Goal: Check status: Check status

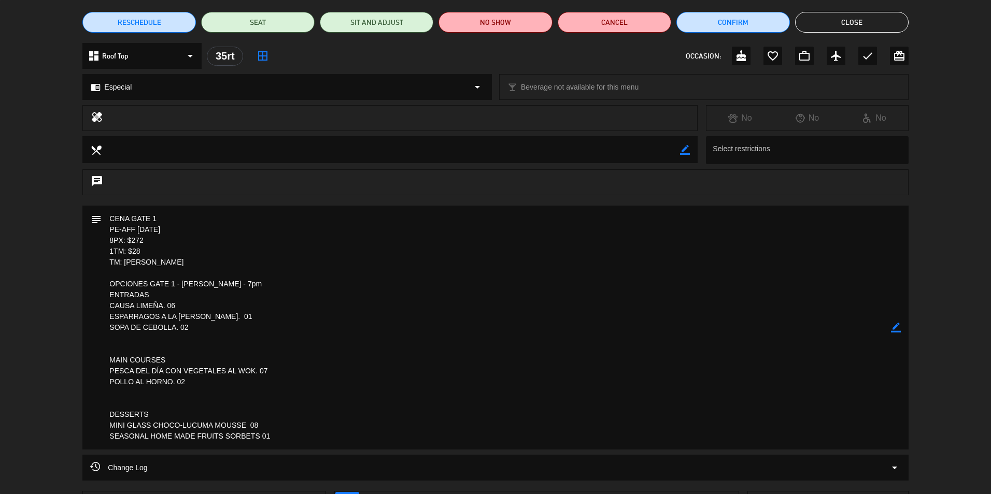
scroll to position [63, 0]
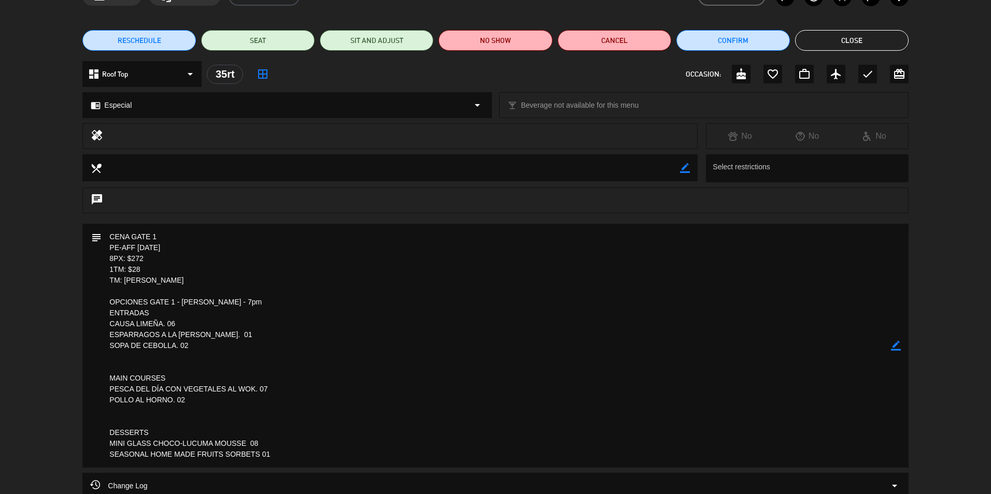
drag, startPoint x: 853, startPoint y: 42, endPoint x: 837, endPoint y: 45, distance: 16.3
click at [852, 41] on button "Close" at bounding box center [851, 40] width 113 height 21
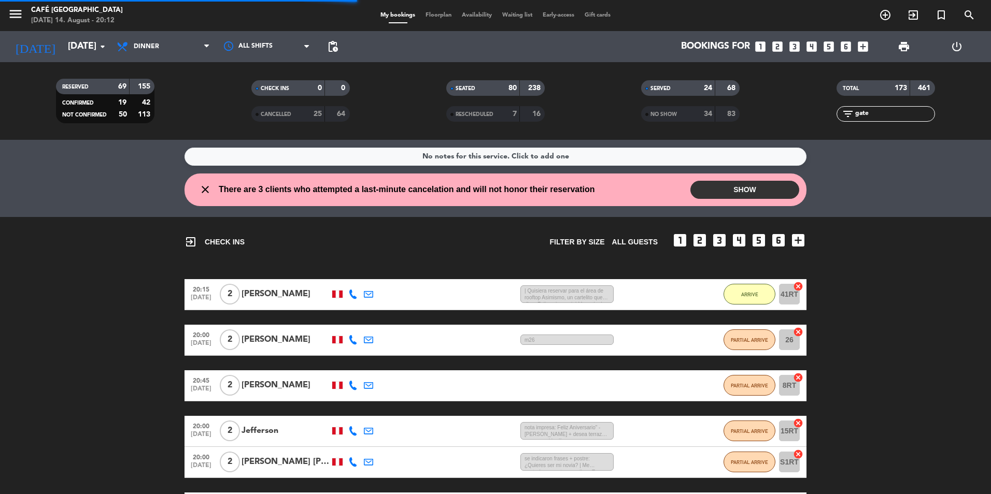
click at [871, 114] on input "gate" at bounding box center [894, 113] width 80 height 11
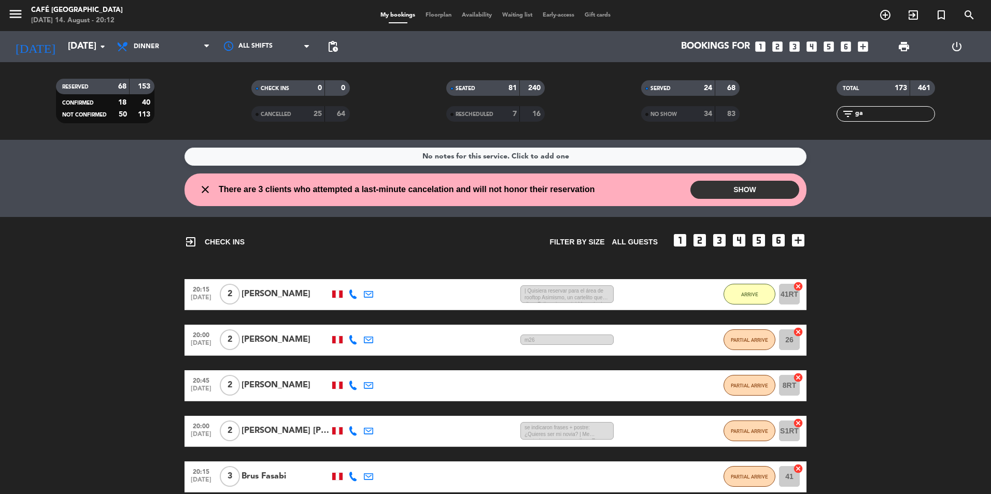
type input "g"
click at [114, 61] on div "All services Brunch Lunch Dinner Dinner All services Brunch Lunch Dinner" at bounding box center [163, 46] width 104 height 31
click at [101, 59] on div "[DATE] [DATE] arrow_drop_down" at bounding box center [60, 46] width 104 height 31
drag, startPoint x: 112, startPoint y: 62, endPoint x: 126, endPoint y: 128, distance: 67.8
click at [124, 126] on div "RESERVED 68 153 CONFIRMED 18 40 NOT CONFIRMED 50 113 CHECK INS 0 0 CANCELLED 25…" at bounding box center [495, 101] width 991 height 78
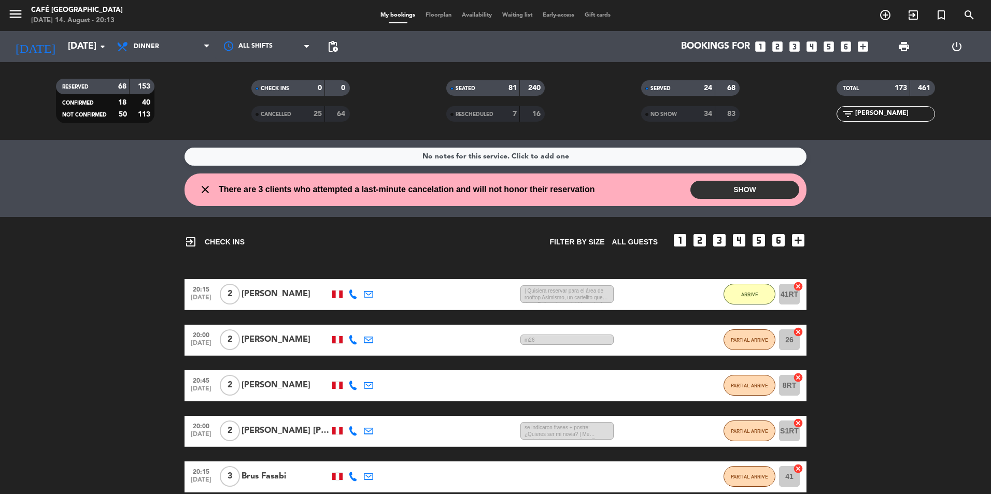
drag, startPoint x: 883, startPoint y: 113, endPoint x: 989, endPoint y: 149, distance: 112.1
click at [886, 113] on input "[PERSON_NAME]" at bounding box center [894, 113] width 80 height 11
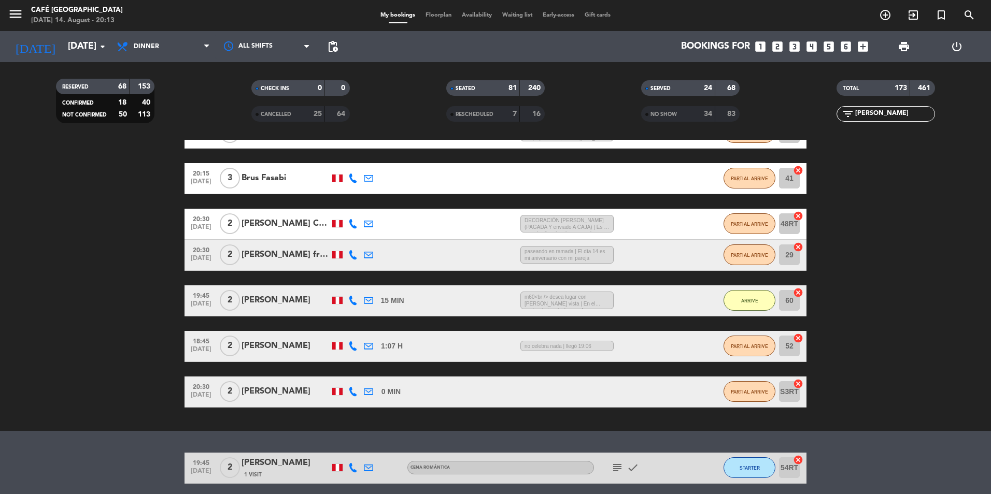
scroll to position [311, 0]
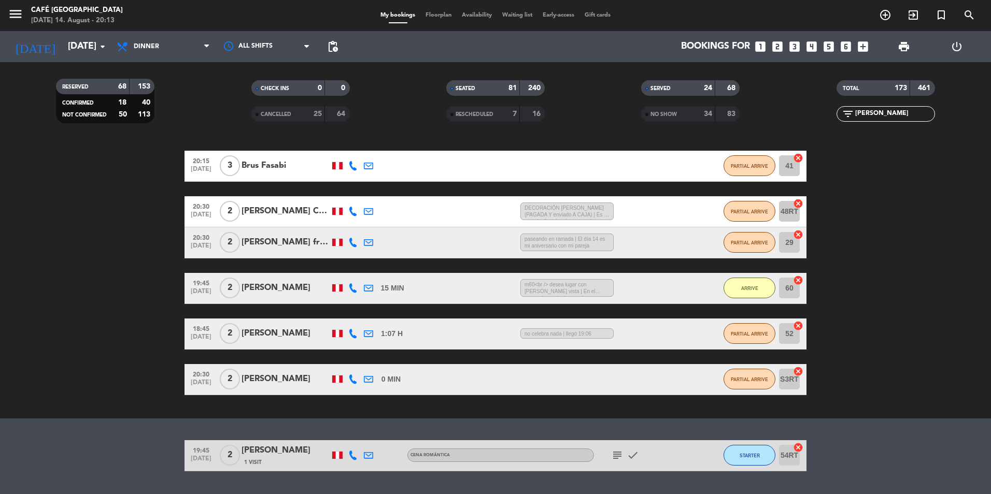
click at [275, 453] on div "[PERSON_NAME]" at bounding box center [285, 450] width 88 height 13
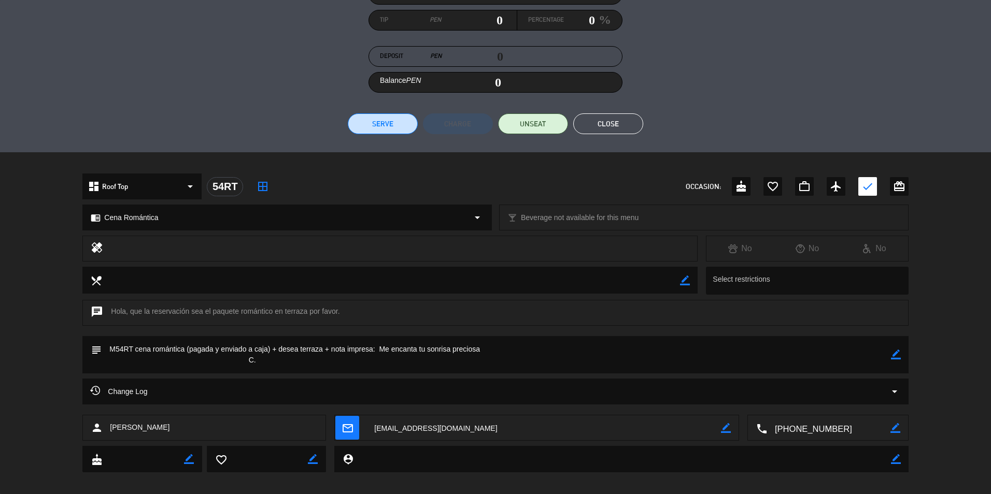
scroll to position [163, 0]
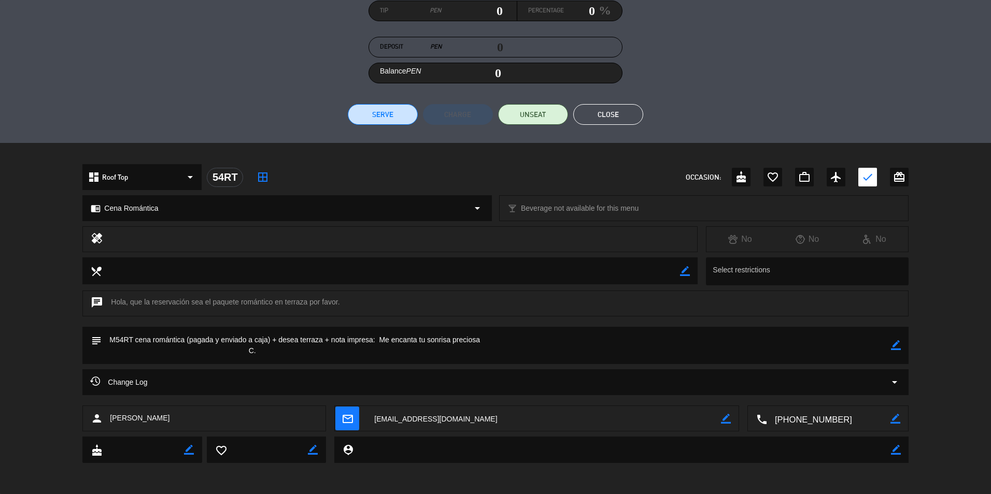
click at [601, 120] on button "Close" at bounding box center [608, 114] width 70 height 21
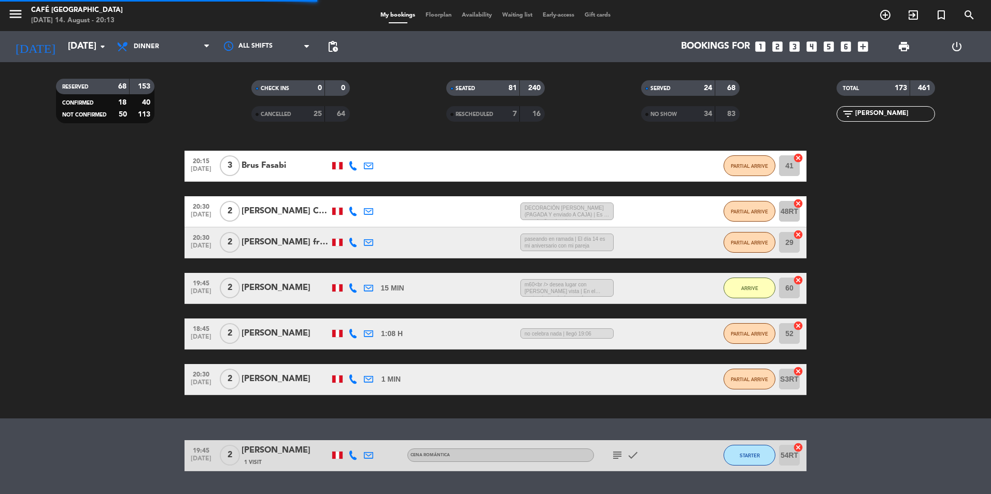
click at [908, 114] on input "[PERSON_NAME]" at bounding box center [894, 113] width 80 height 11
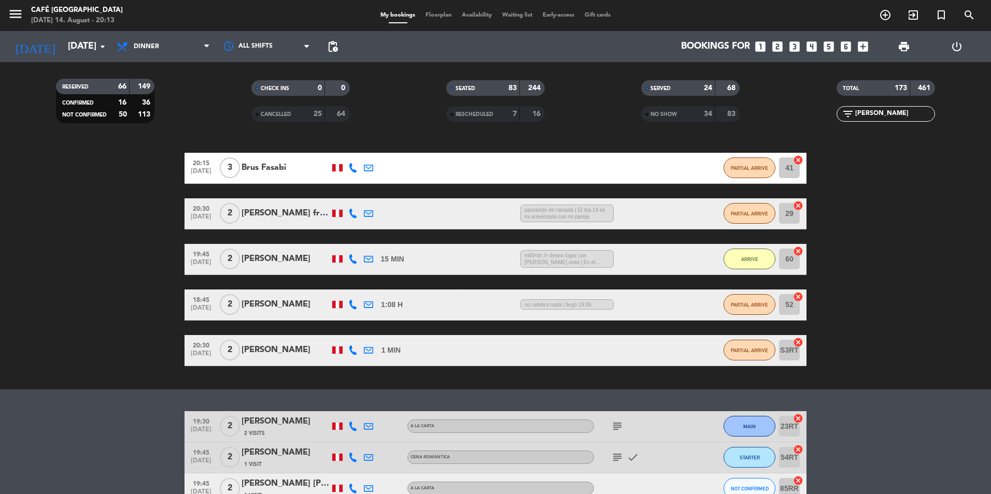
scroll to position [311, 0]
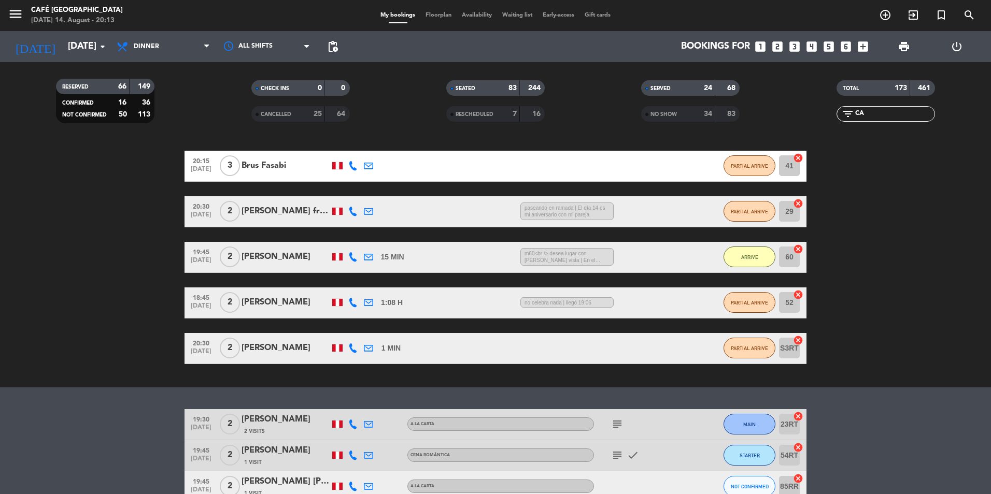
type input "C"
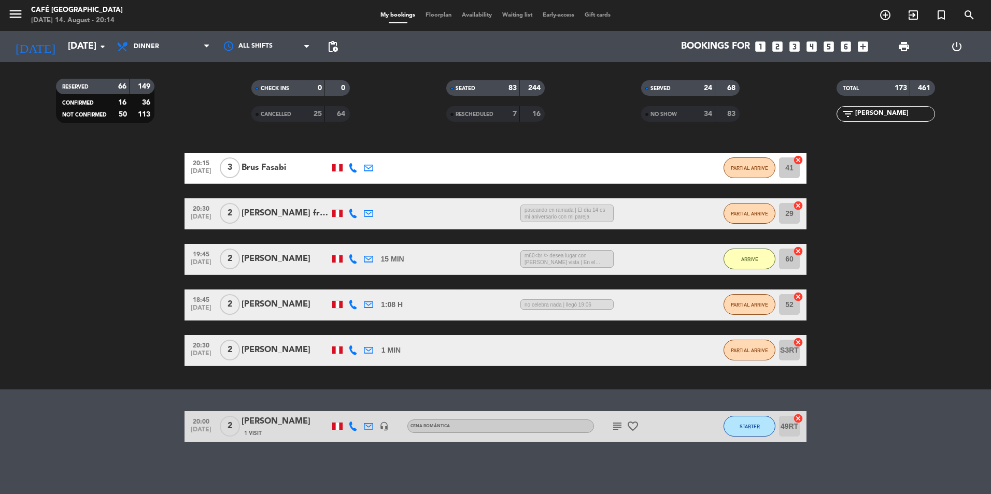
click at [277, 428] on div "[PERSON_NAME]" at bounding box center [285, 421] width 88 height 13
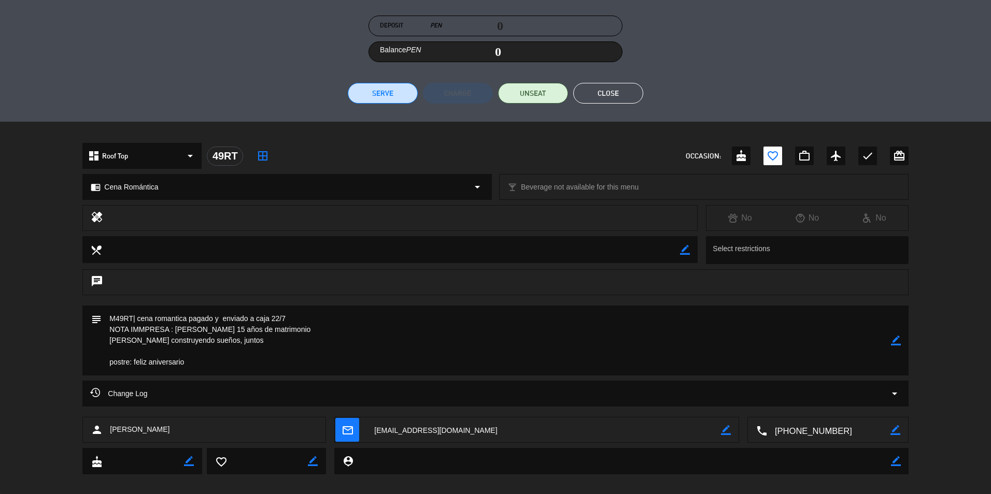
scroll to position [195, 0]
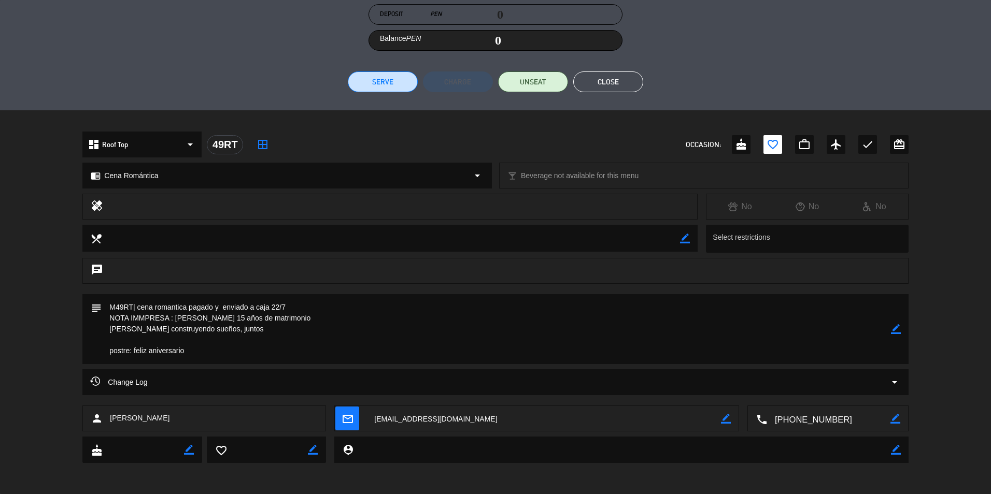
click at [623, 85] on button "Close" at bounding box center [608, 81] width 70 height 21
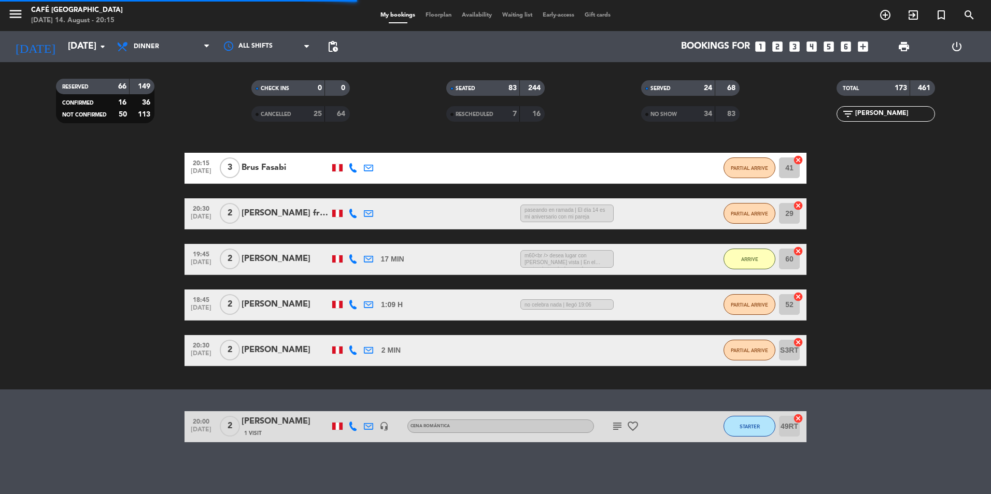
click at [886, 118] on input "[PERSON_NAME]" at bounding box center [894, 113] width 80 height 11
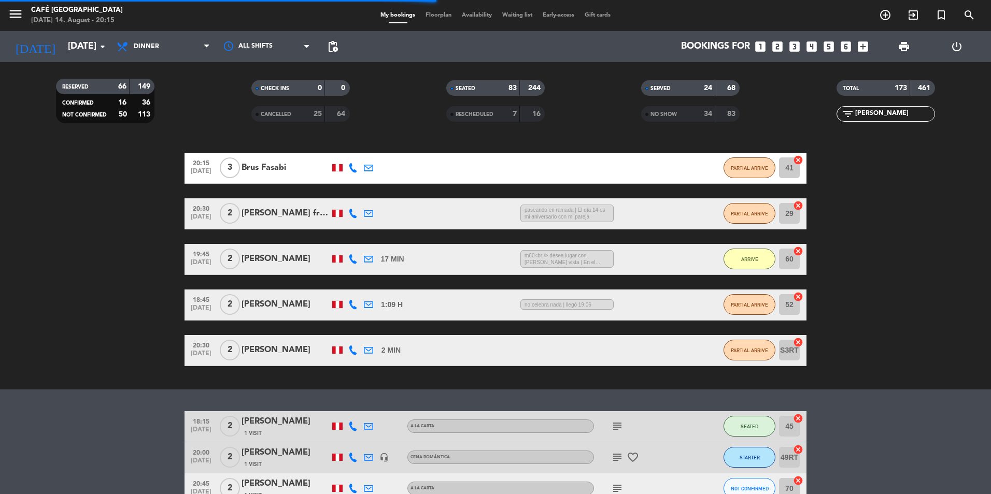
scroll to position [311, 0]
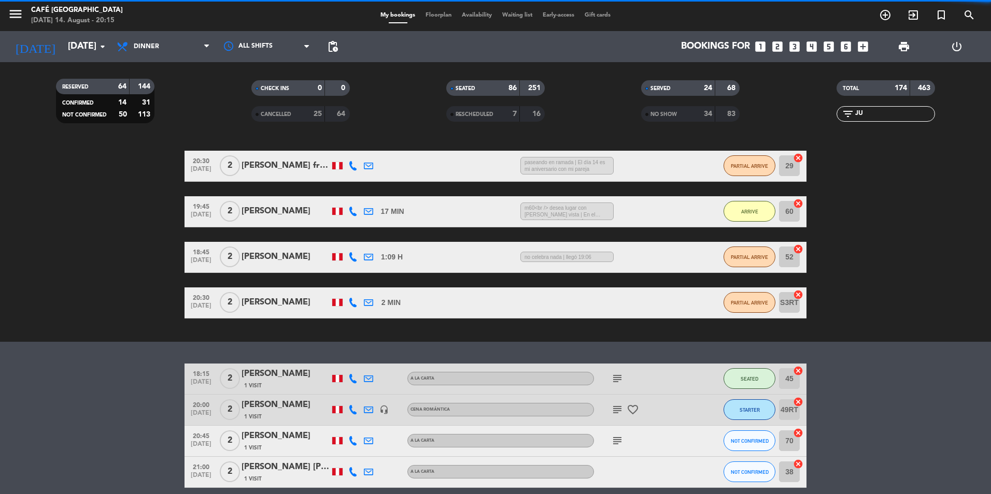
type input "J"
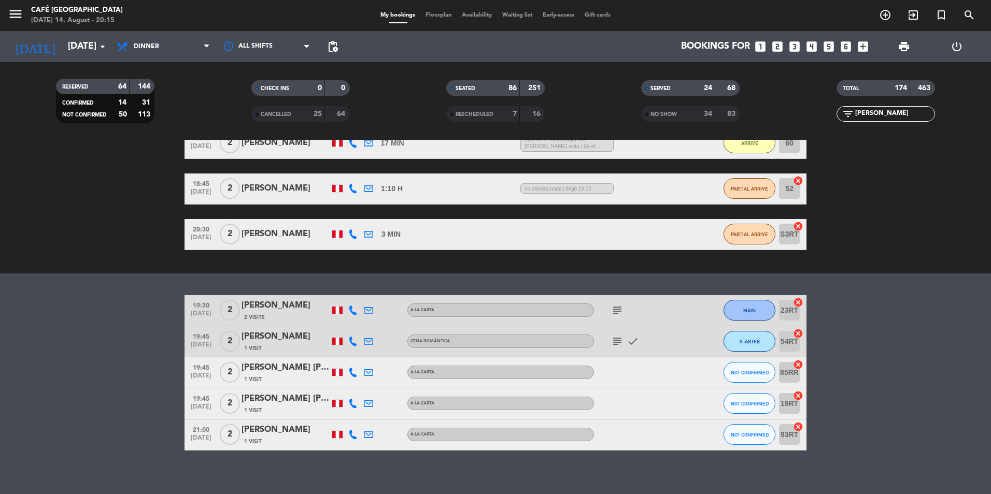
scroll to position [388, 0]
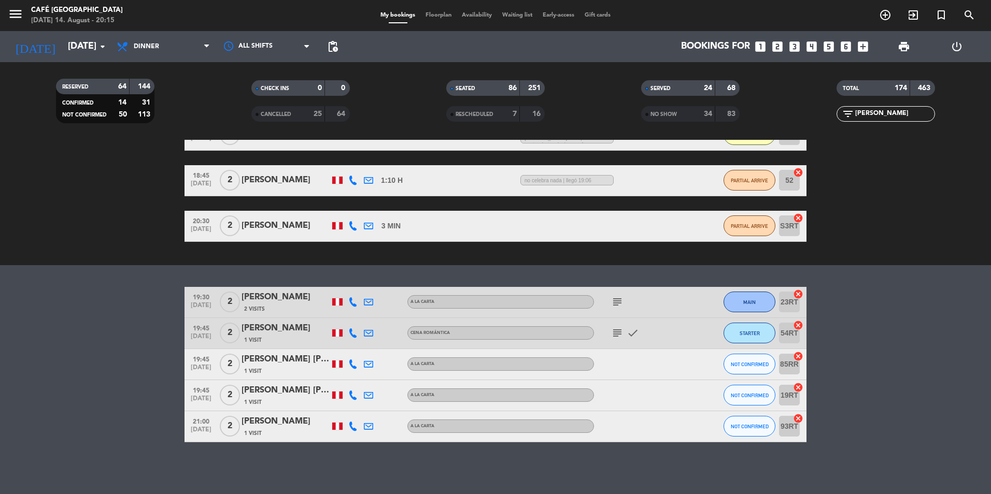
click at [281, 334] on div "[PERSON_NAME]" at bounding box center [285, 328] width 88 height 13
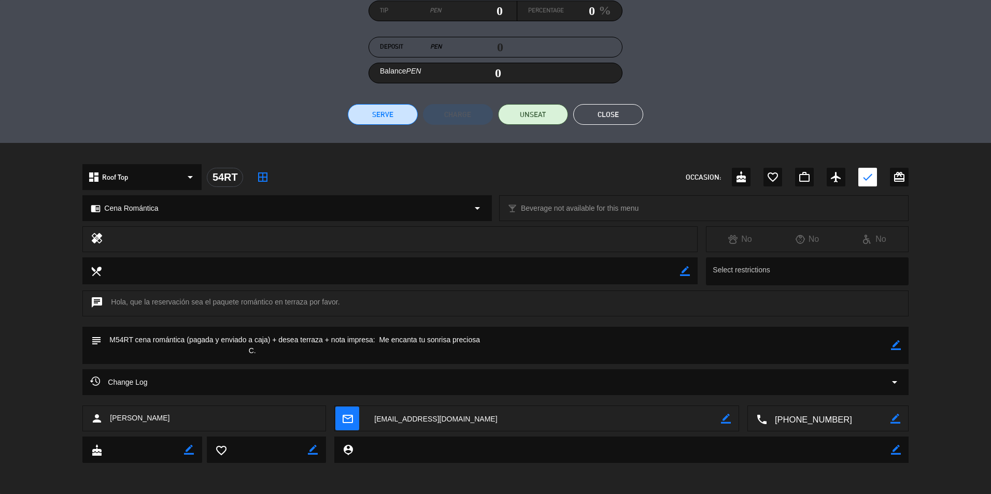
scroll to position [311, 0]
click at [596, 113] on button "Close" at bounding box center [608, 114] width 70 height 21
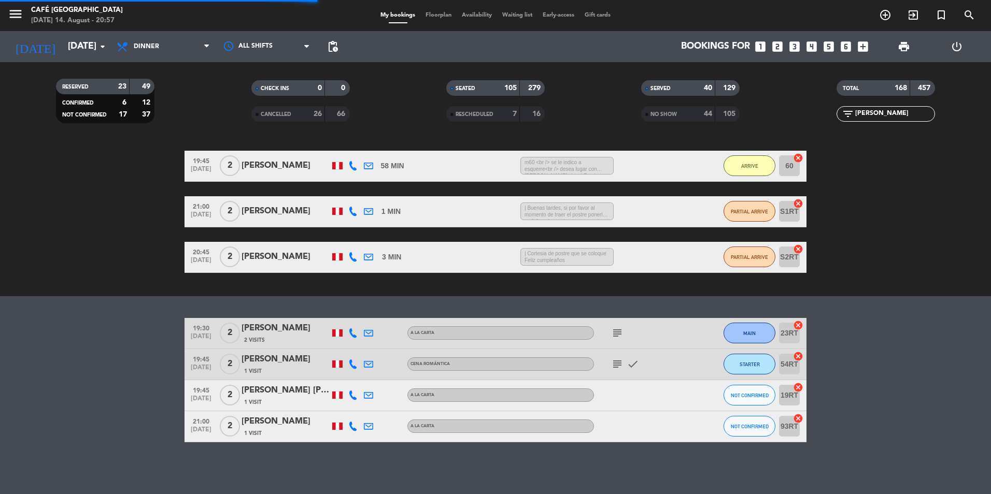
click at [891, 111] on input "[PERSON_NAME]" at bounding box center [894, 113] width 80 height 11
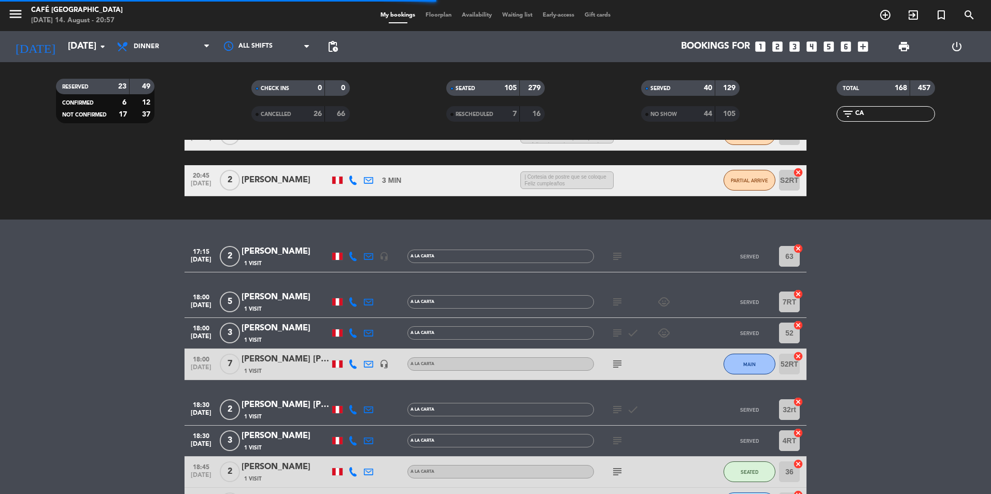
type input "C"
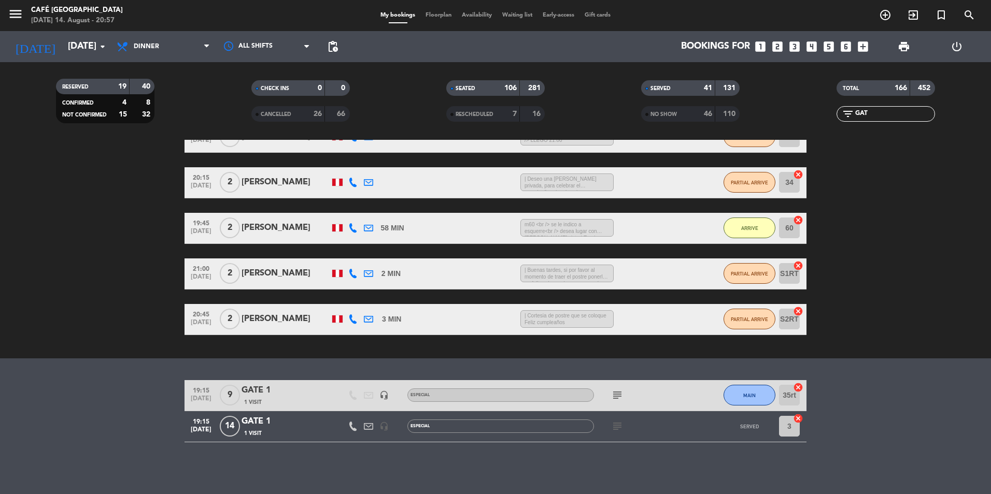
scroll to position [157, 0]
type input "GATE"
click at [285, 393] on div "GATE 1" at bounding box center [285, 390] width 88 height 13
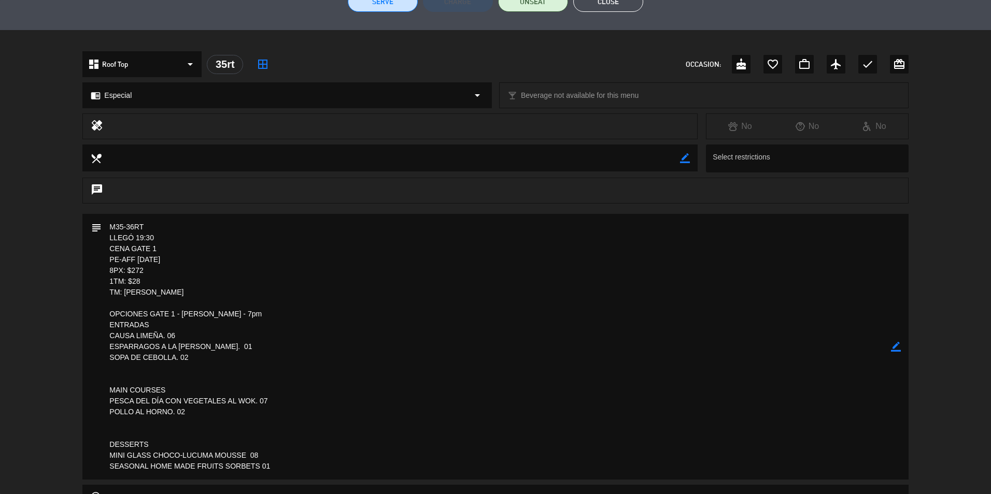
scroll to position [259, 0]
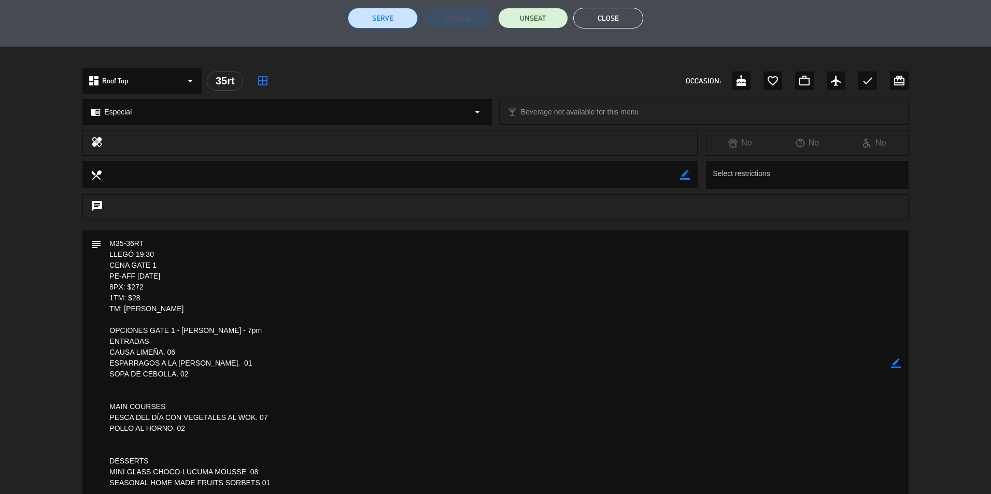
click at [485, 389] on textarea at bounding box center [496, 364] width 788 height 266
